Goal: Use online tool/utility

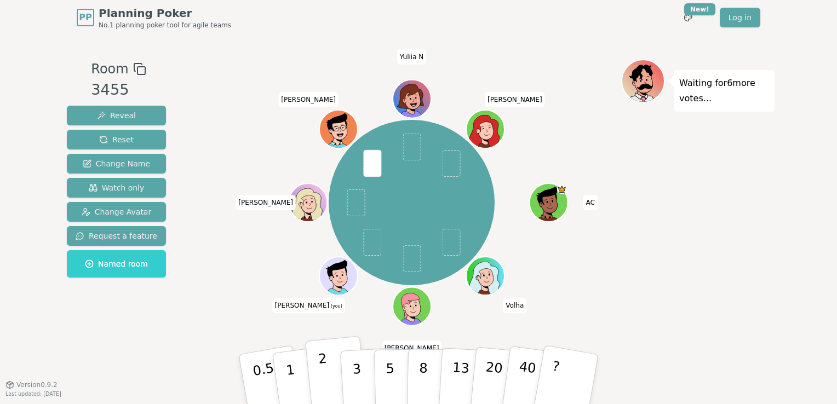
click at [322, 378] on p "2" at bounding box center [325, 381] width 14 height 60
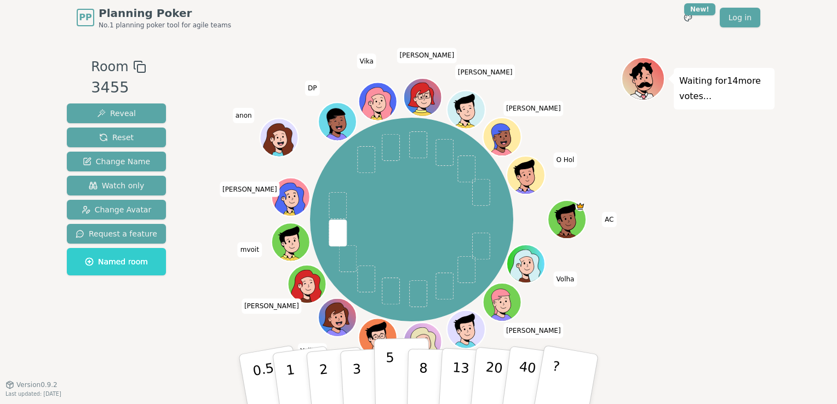
click at [389, 365] on p "5" at bounding box center [390, 379] width 9 height 59
click at [422, 371] on p "8" at bounding box center [423, 379] width 9 height 59
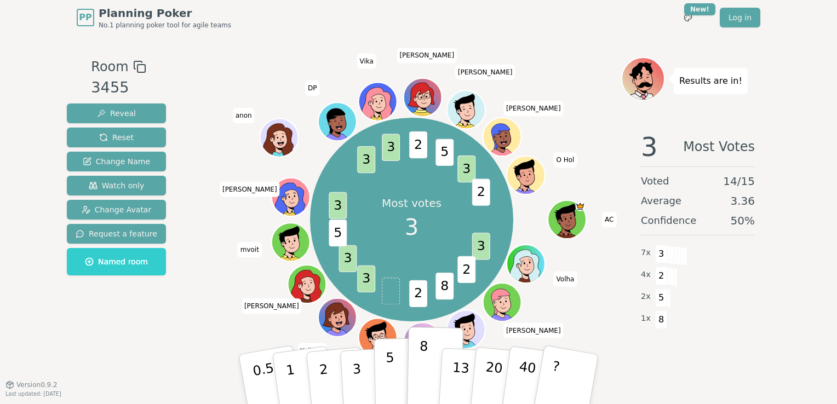
click at [393, 370] on button "5" at bounding box center [402, 379] width 56 height 83
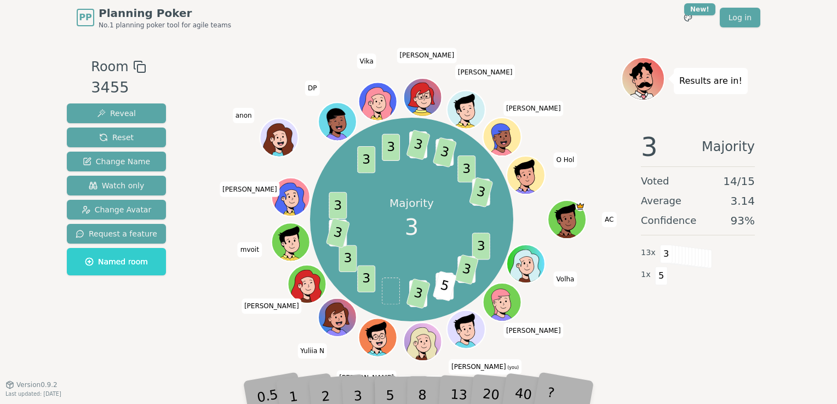
click at [357, 390] on div "3" at bounding box center [369, 379] width 35 height 40
click at [359, 392] on div "3" at bounding box center [369, 379] width 35 height 40
click at [359, 391] on div "3" at bounding box center [369, 379] width 35 height 40
click at [364, 389] on div "3" at bounding box center [369, 379] width 35 height 40
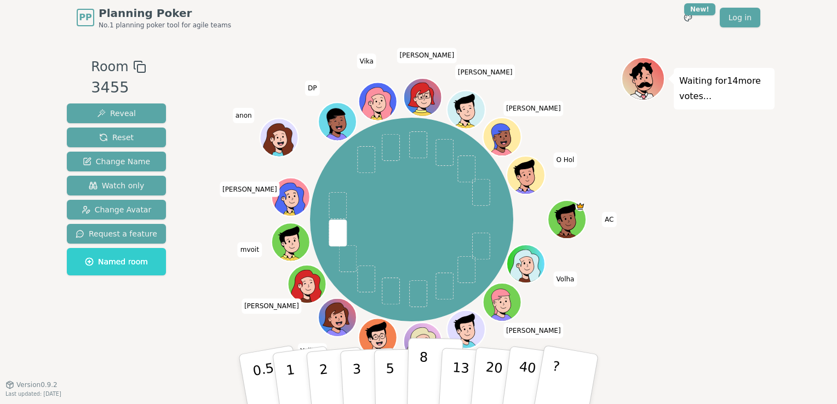
click at [429, 378] on button "8" at bounding box center [435, 379] width 56 height 83
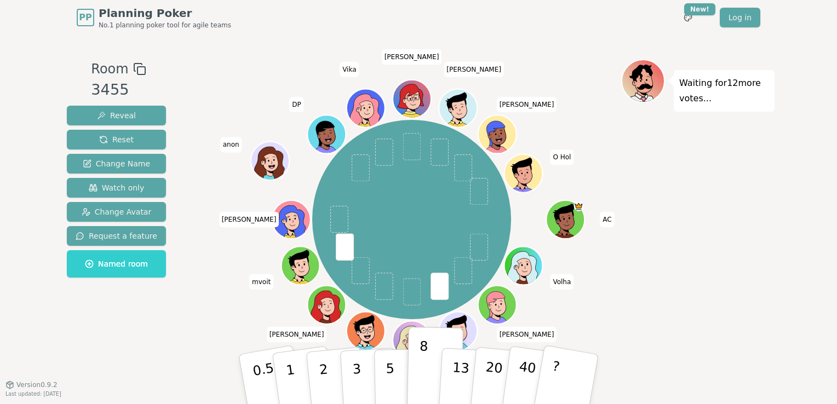
click at [688, 307] on div "Waiting for 12 more votes..." at bounding box center [697, 209] width 153 height 301
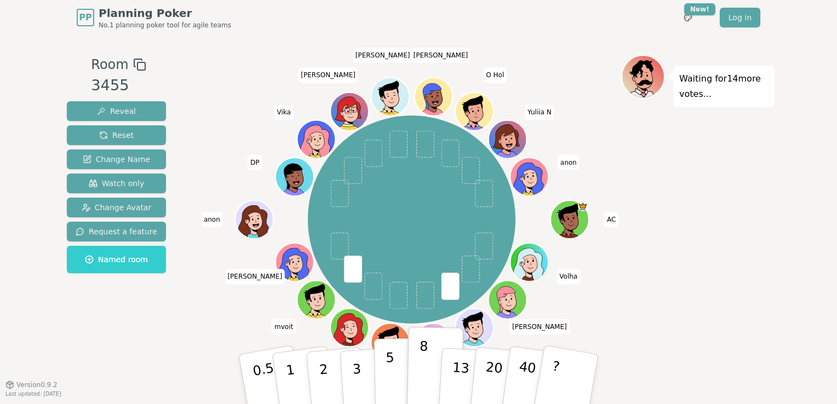
click at [395, 378] on button "5" at bounding box center [402, 379] width 56 height 83
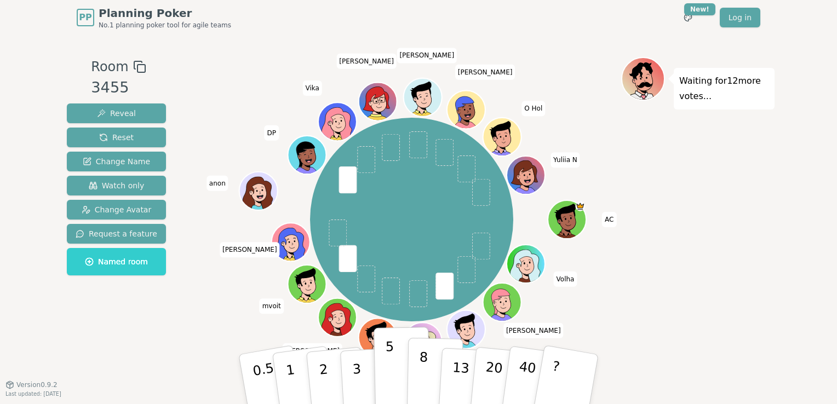
click at [420, 374] on p "8" at bounding box center [423, 379] width 9 height 59
click at [402, 374] on button "5" at bounding box center [402, 379] width 56 height 83
click at [419, 380] on p "8" at bounding box center [423, 379] width 9 height 59
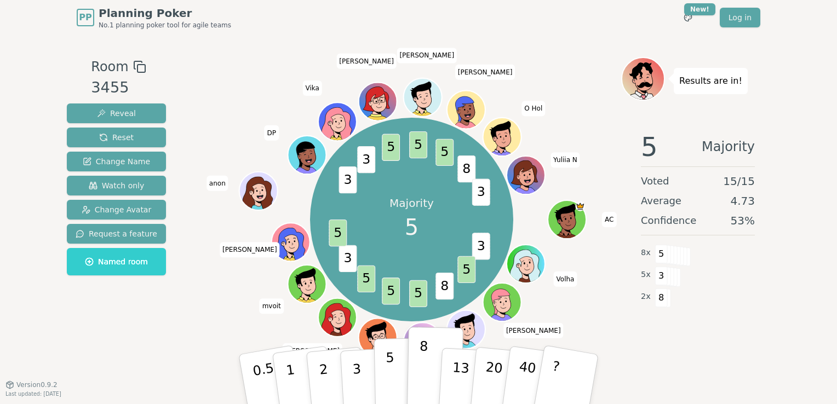
click at [394, 367] on button "5" at bounding box center [402, 379] width 56 height 83
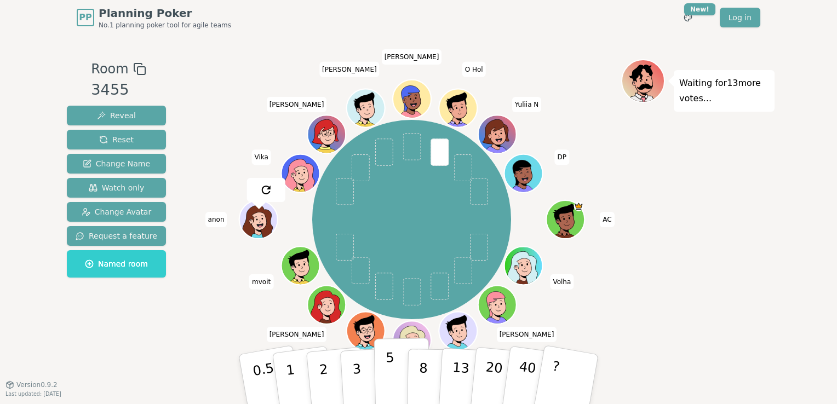
click at [393, 369] on button "5" at bounding box center [402, 379] width 56 height 83
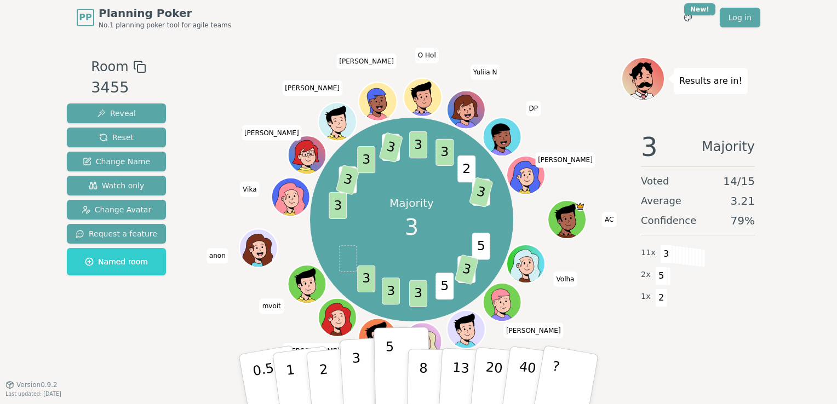
click at [363, 370] on button "3" at bounding box center [370, 379] width 60 height 85
